Goal: Transaction & Acquisition: Subscribe to service/newsletter

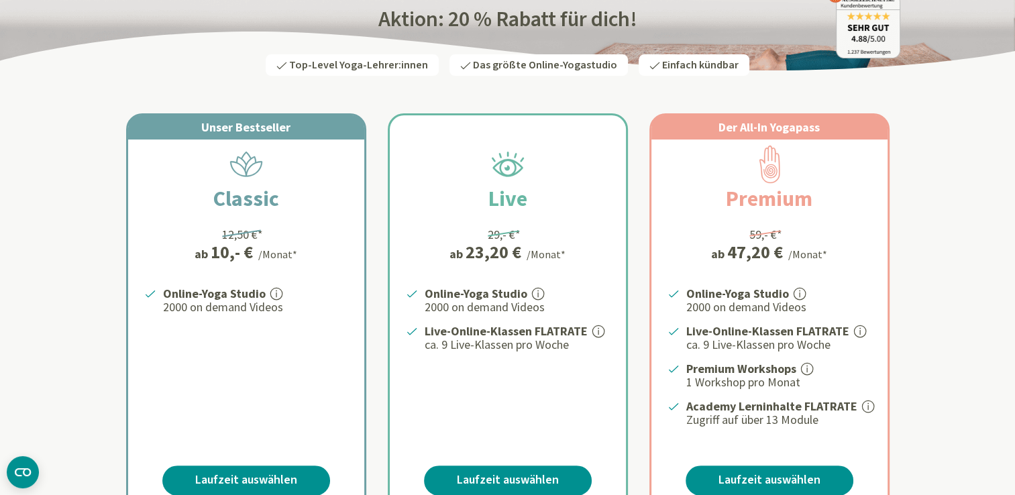
scroll to position [268, 0]
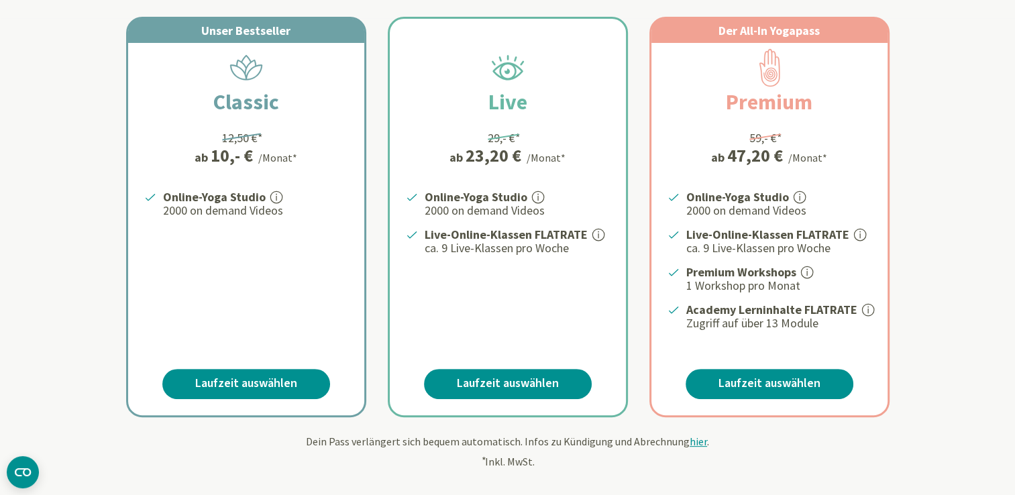
click at [275, 218] on div "Online-Yoga Studio 2000 on demand Videos" at bounding box center [246, 260] width 236 height 144
click at [239, 377] on link "Laufzeit auswählen" at bounding box center [246, 384] width 168 height 30
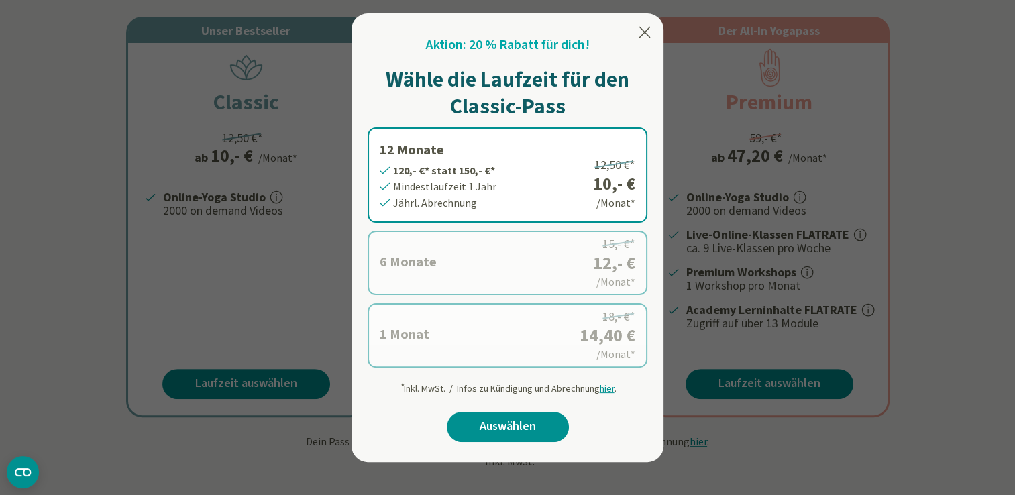
click at [455, 320] on label "1 Monat 14,40 €* statt 18,- €* Mindestlaufzeit 1 Monat Monatl. Abrechnung 18,- …" at bounding box center [508, 335] width 280 height 64
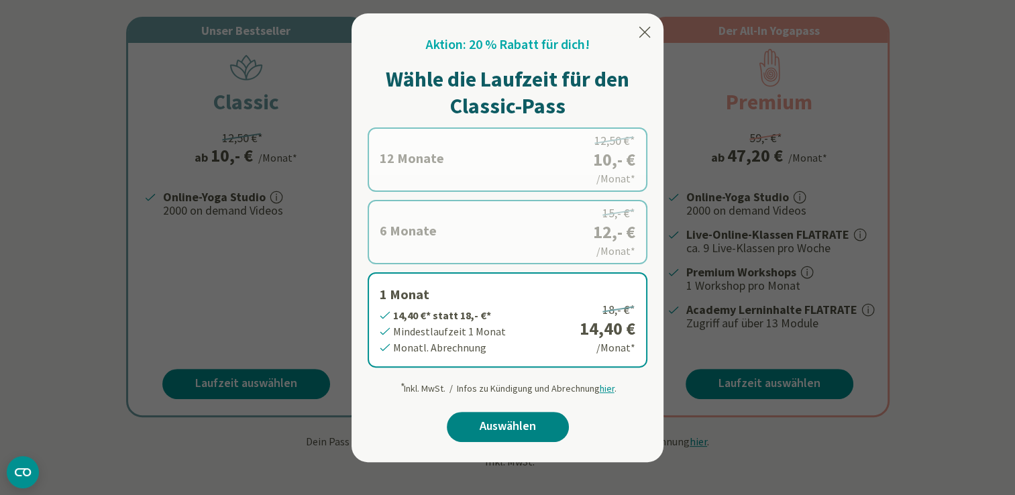
click at [506, 431] on link "Auswählen" at bounding box center [508, 427] width 122 height 30
